Goal: Information Seeking & Learning: Learn about a topic

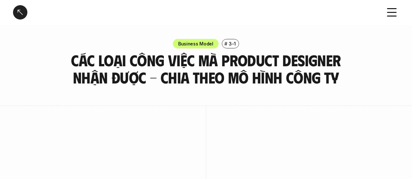
click at [15, 11] on div at bounding box center [20, 12] width 14 height 14
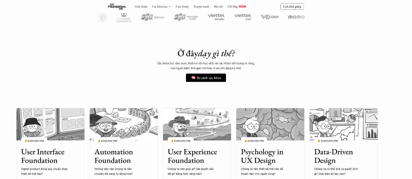
scroll to position [423, 0]
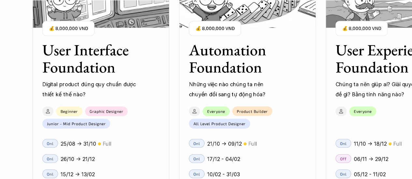
scroll to position [618, 0]
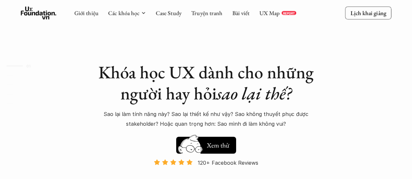
scroll to position [618, 0]
